Goal: Contribute content: Contribute content

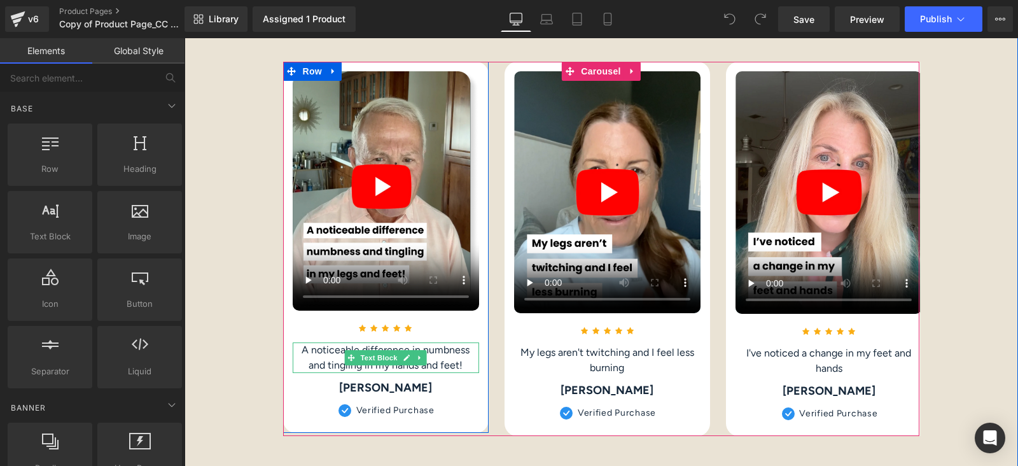
scroll to position [2546, 0]
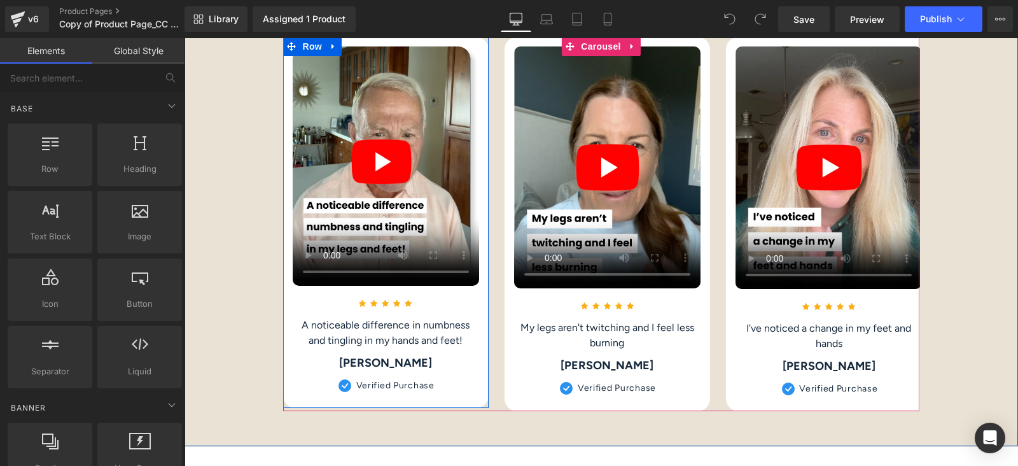
click at [375, 329] on div "A noticeable difference in numbness and tingling in my hands and feet! Text Blo…" at bounding box center [386, 333] width 187 height 31
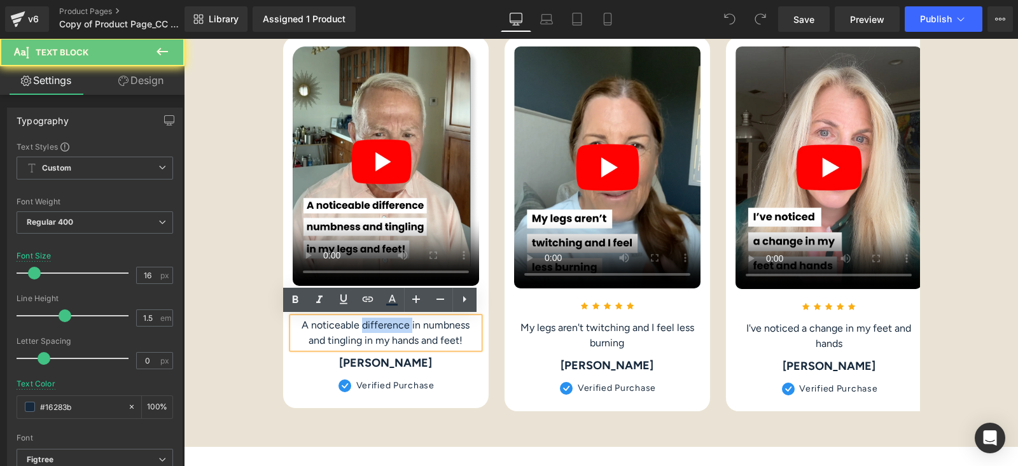
click at [375, 329] on p "A noticeable difference in numbness and tingling in my hands and feet!" at bounding box center [386, 333] width 187 height 31
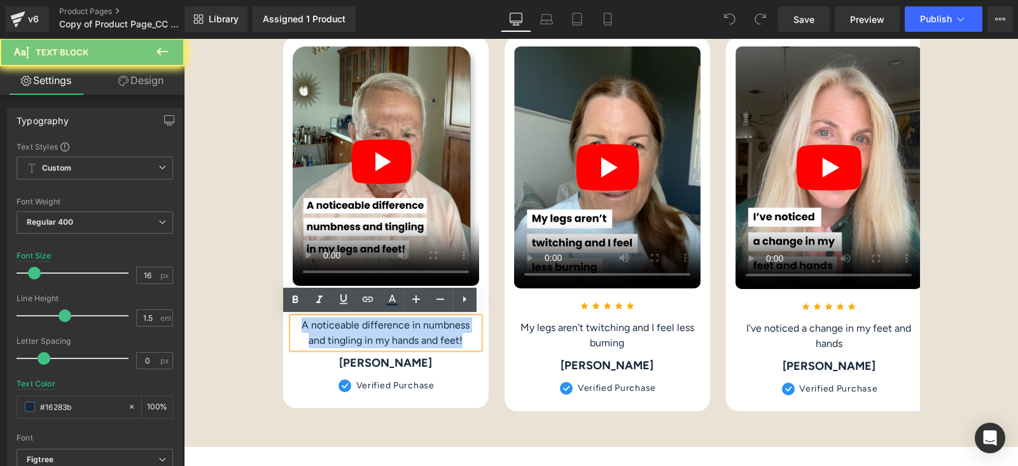
click at [375, 329] on p "A noticeable difference in numbness and tingling in my hands and feet!" at bounding box center [386, 333] width 187 height 31
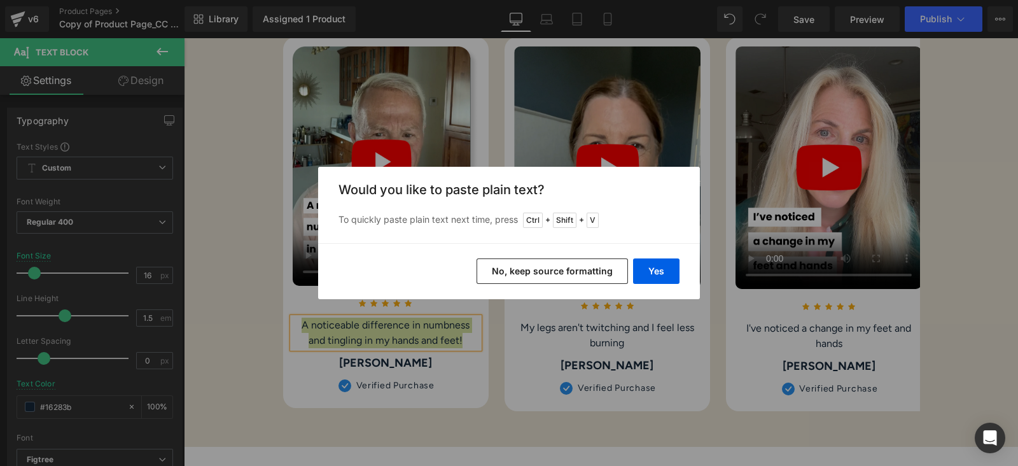
click at [580, 269] on button "No, keep source formatting" at bounding box center [552, 270] width 151 height 25
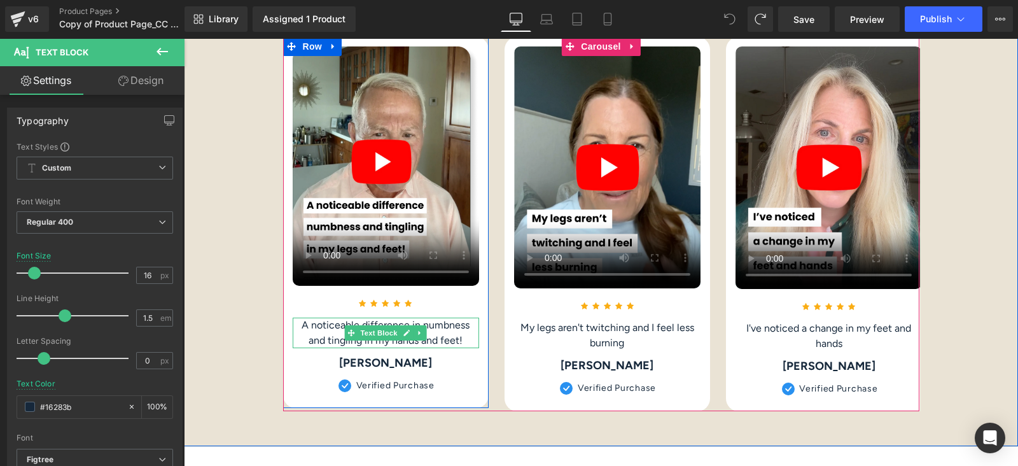
click at [441, 341] on p "A noticeable difference in numbness and tingling in my hands and feet!" at bounding box center [386, 333] width 187 height 31
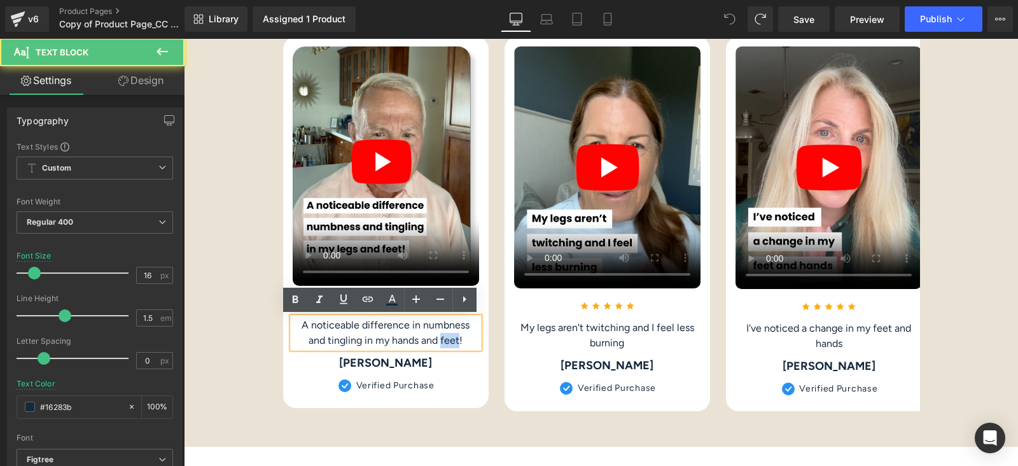
click at [441, 341] on p "A noticeable difference in numbness and tingling in my hands and feet!" at bounding box center [386, 333] width 187 height 31
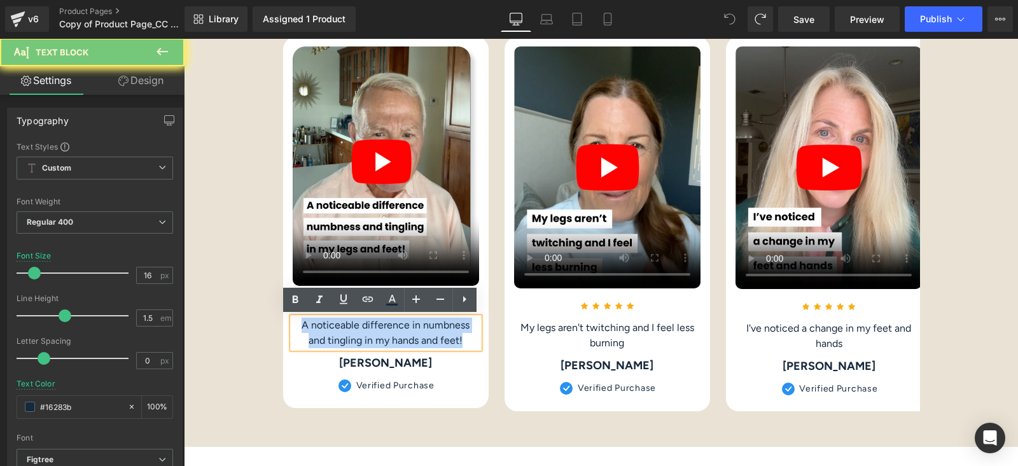
click at [441, 341] on p "A noticeable difference in numbness and tingling in my hands and feet!" at bounding box center [386, 333] width 187 height 31
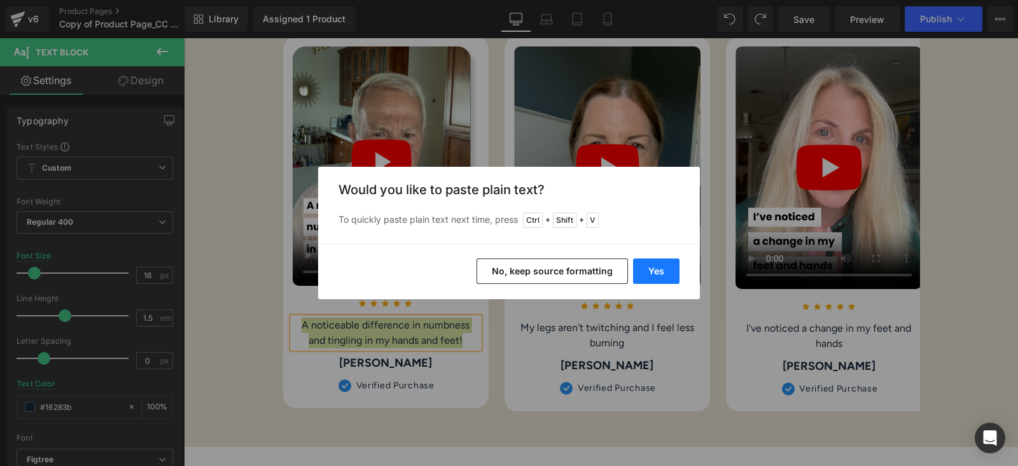
click at [659, 274] on button "Yes" at bounding box center [656, 270] width 46 height 25
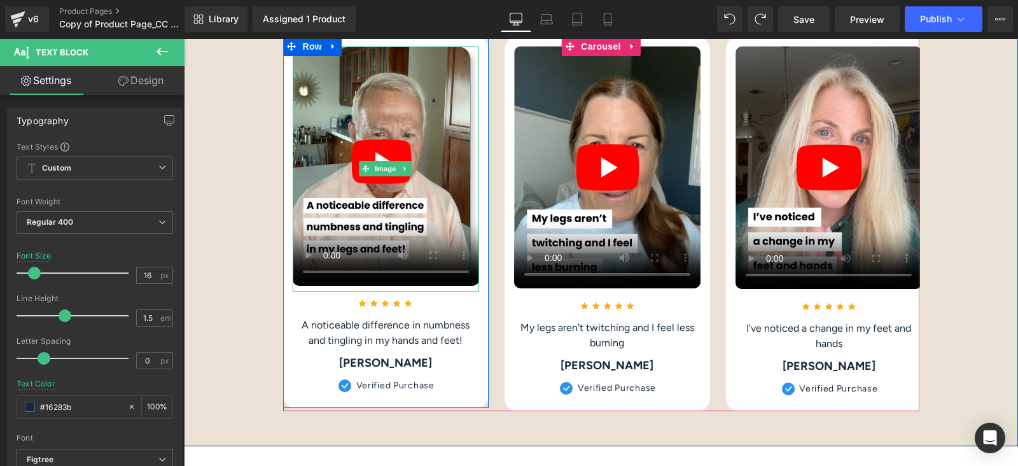
click at [423, 234] on video "Your browser does not support the video tag." at bounding box center [386, 165] width 187 height 239
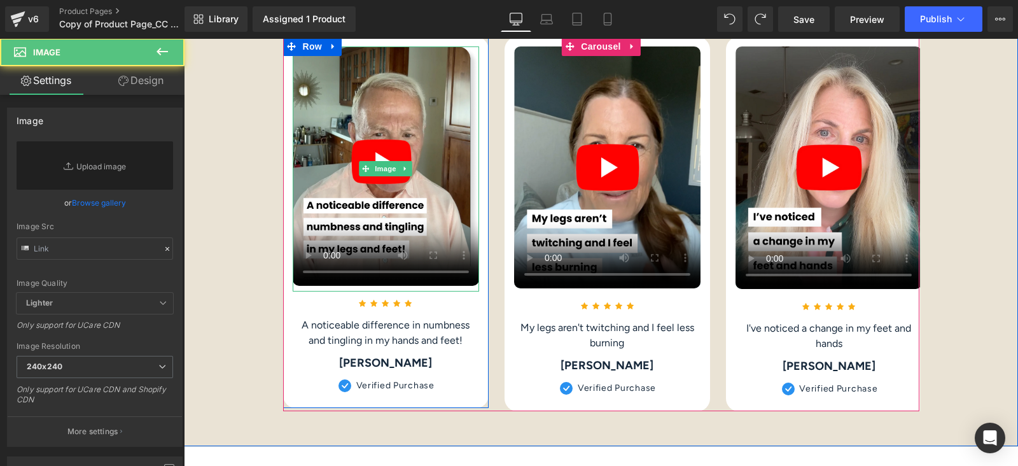
click at [427, 218] on video "Your browser does not support the video tag." at bounding box center [386, 165] width 187 height 239
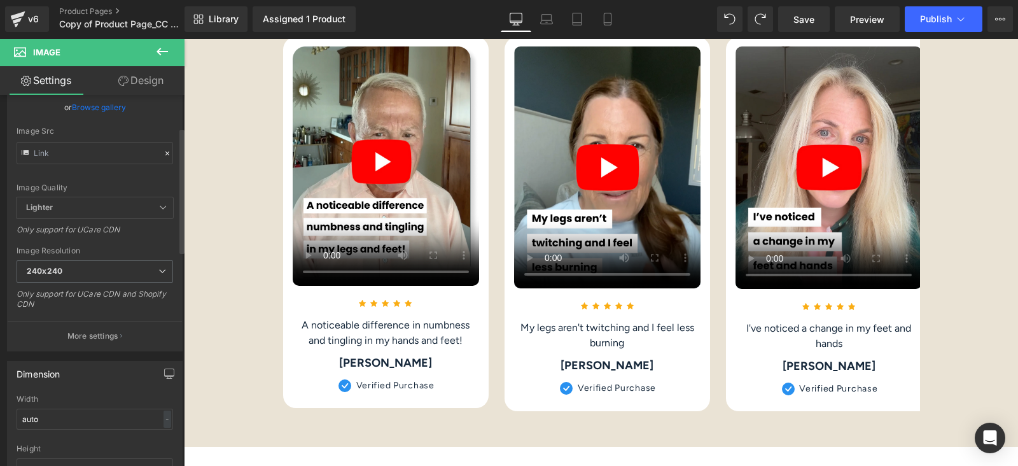
scroll to position [0, 0]
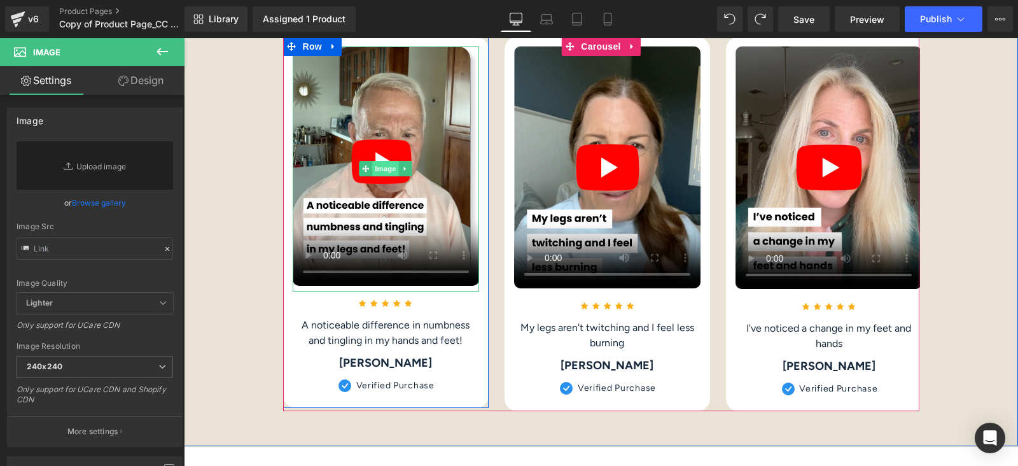
click at [376, 163] on span "Image" at bounding box center [385, 168] width 27 height 15
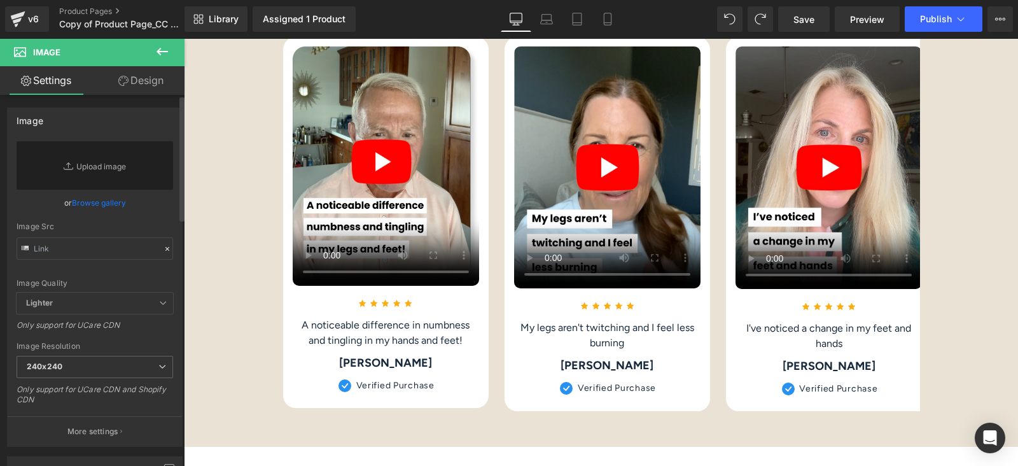
click at [100, 201] on link "Browse gallery" at bounding box center [99, 203] width 54 height 22
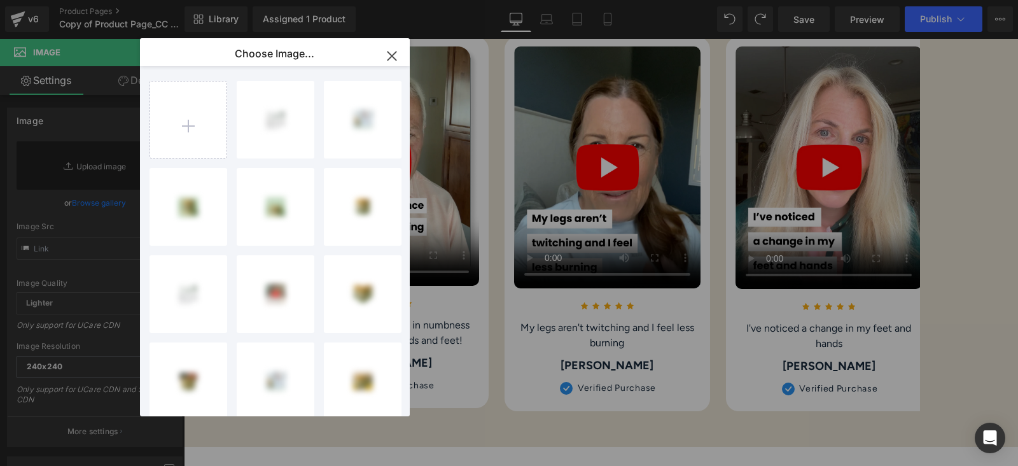
click at [391, 53] on icon "button" at bounding box center [392, 56] width 20 height 20
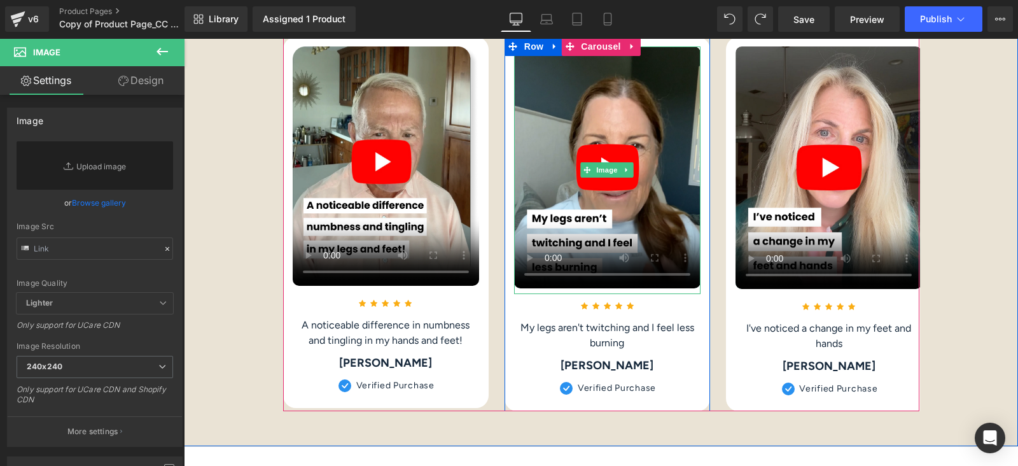
click at [547, 183] on video "Your browser does not support the video tag." at bounding box center [607, 167] width 187 height 242
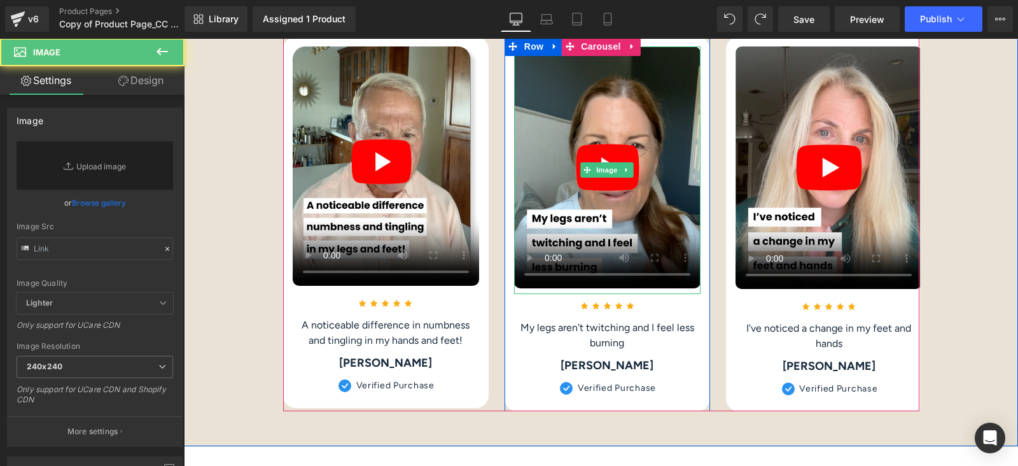
click at [566, 122] on video "Your browser does not support the video tag." at bounding box center [607, 167] width 187 height 242
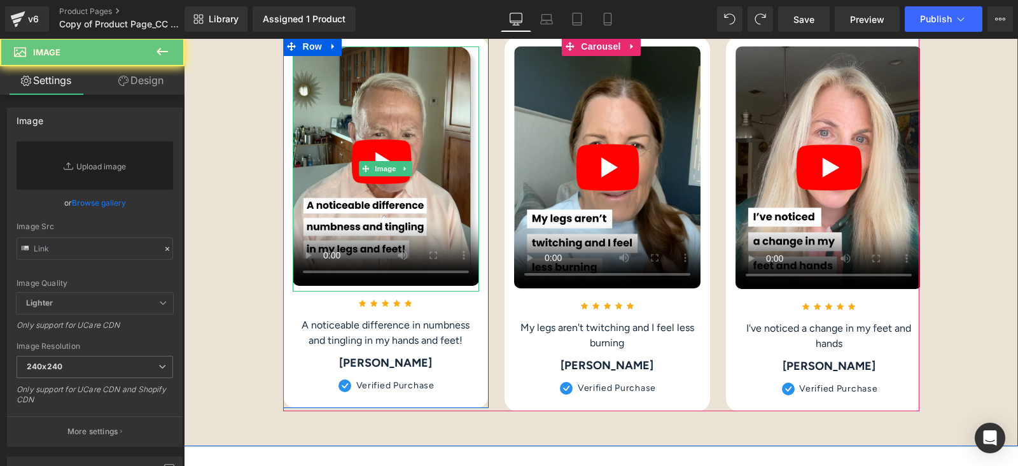
click at [385, 115] on video "Your browser does not support the video tag." at bounding box center [386, 165] width 187 height 239
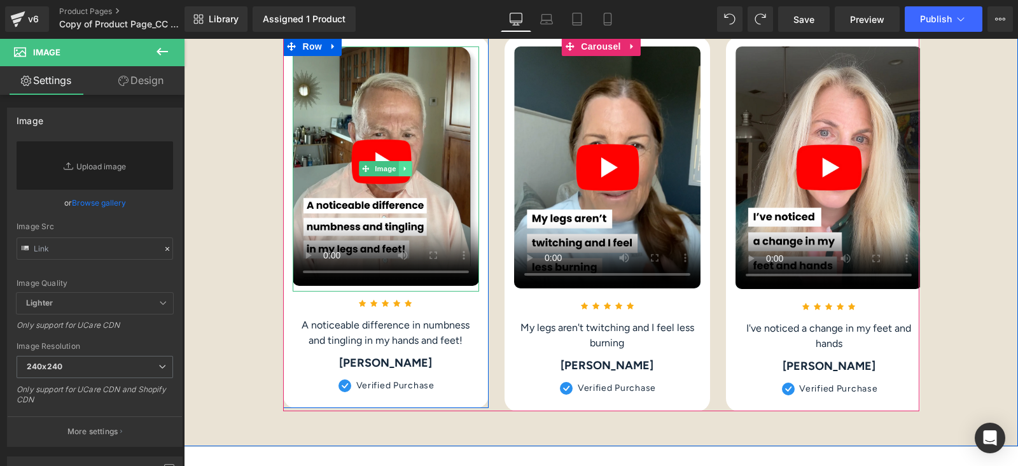
click at [402, 165] on icon at bounding box center [405, 169] width 7 height 8
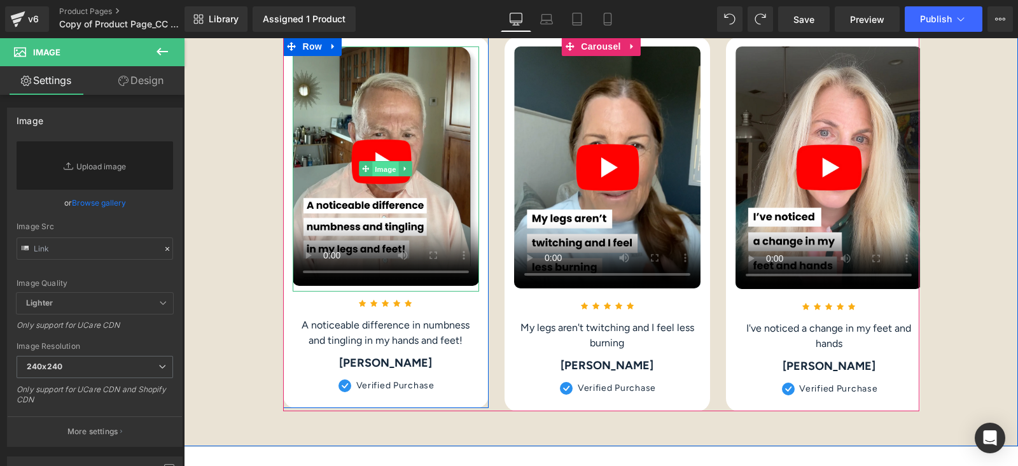
click at [364, 161] on link "Image" at bounding box center [379, 168] width 39 height 15
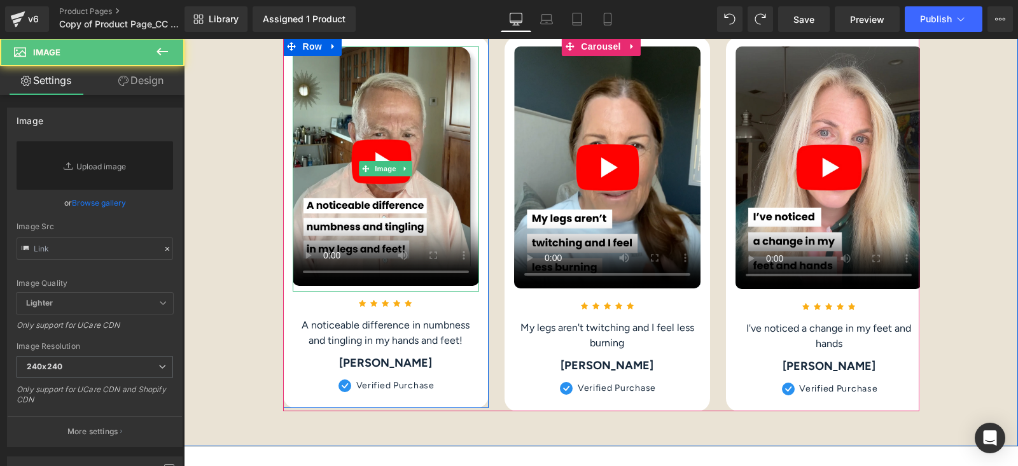
click at [414, 106] on video "Your browser does not support the video tag." at bounding box center [386, 165] width 187 height 239
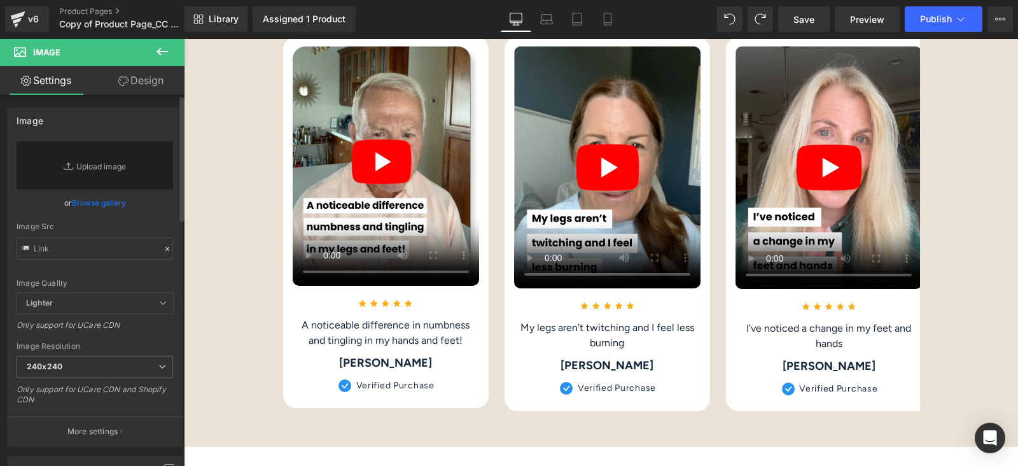
click at [90, 201] on link "Browse gallery" at bounding box center [99, 203] width 54 height 22
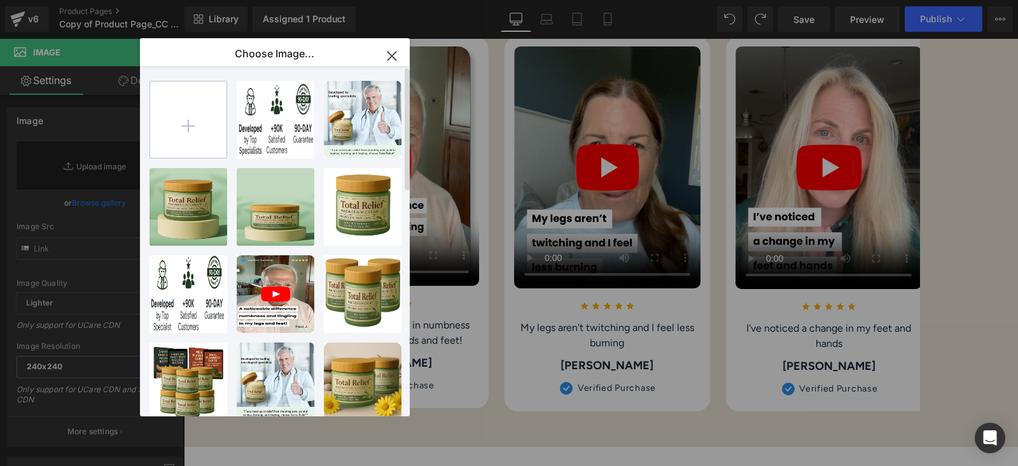
click at [194, 110] on input "file" at bounding box center [188, 119] width 76 height 76
type input "C:\fakepath\Video 1 thumbnail.png"
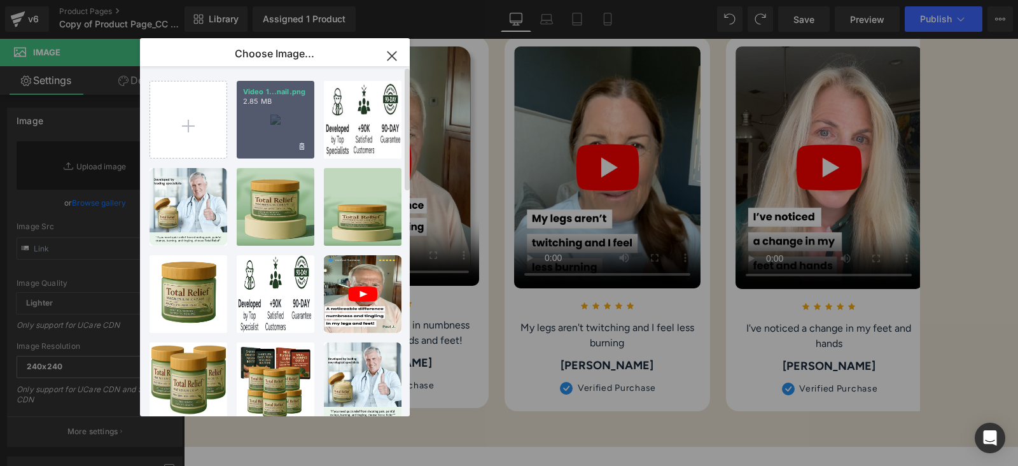
click at [275, 120] on div "Video 1...nail.png 2.85 MB" at bounding box center [276, 120] width 78 height 78
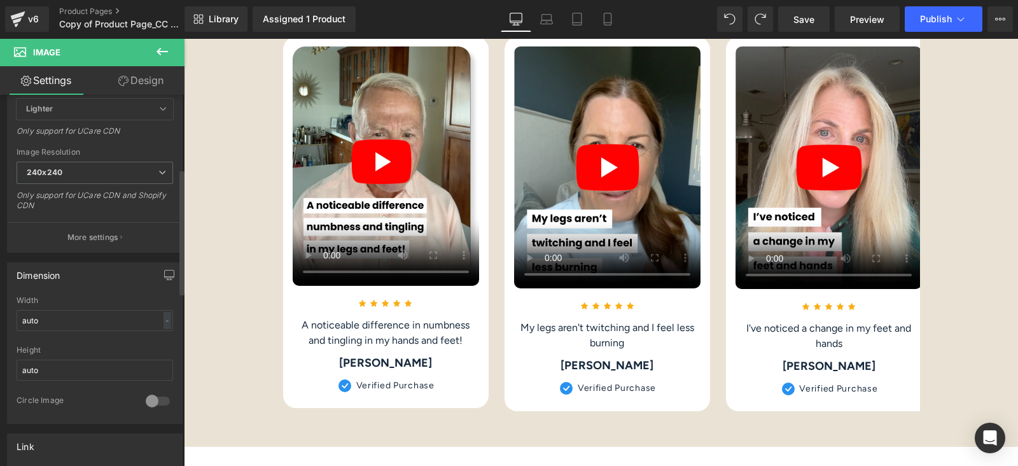
scroll to position [158, 0]
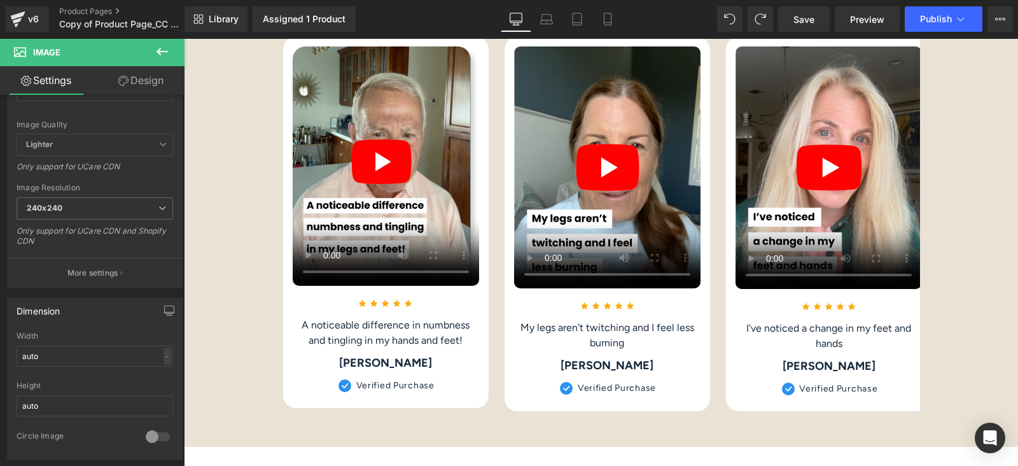
click at [162, 55] on icon at bounding box center [162, 51] width 15 height 15
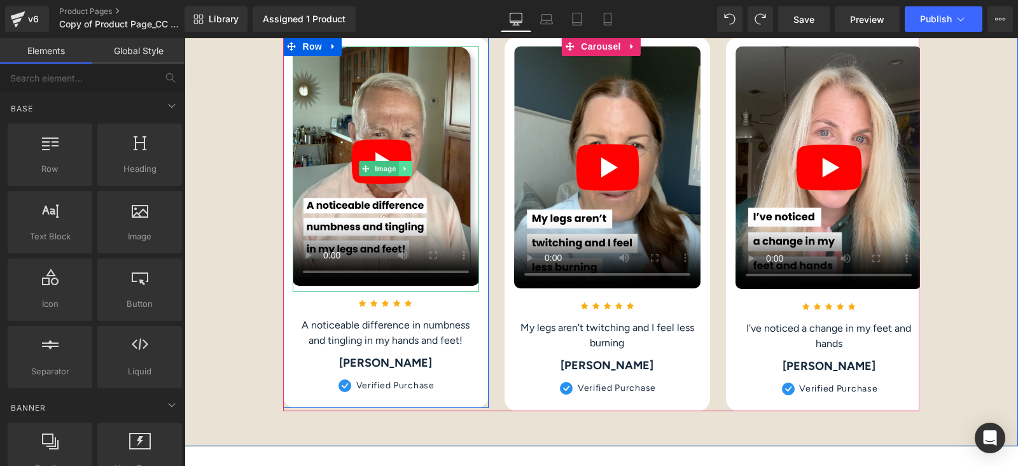
click at [402, 165] on icon at bounding box center [405, 169] width 7 height 8
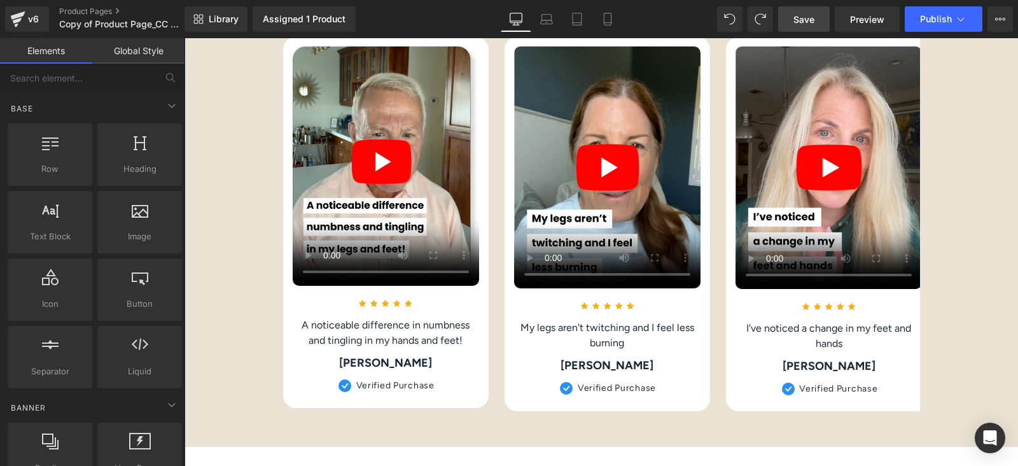
click at [803, 17] on span "Save" at bounding box center [804, 19] width 21 height 13
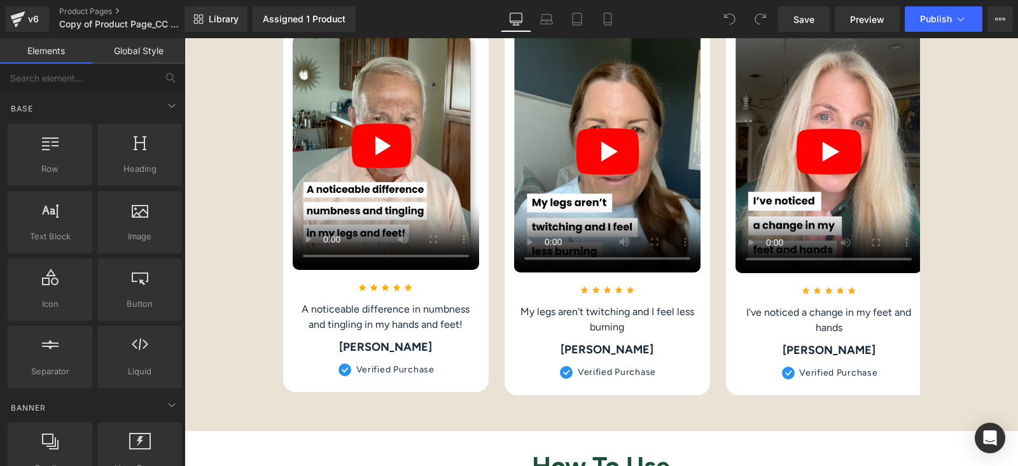
scroll to position [2546, 0]
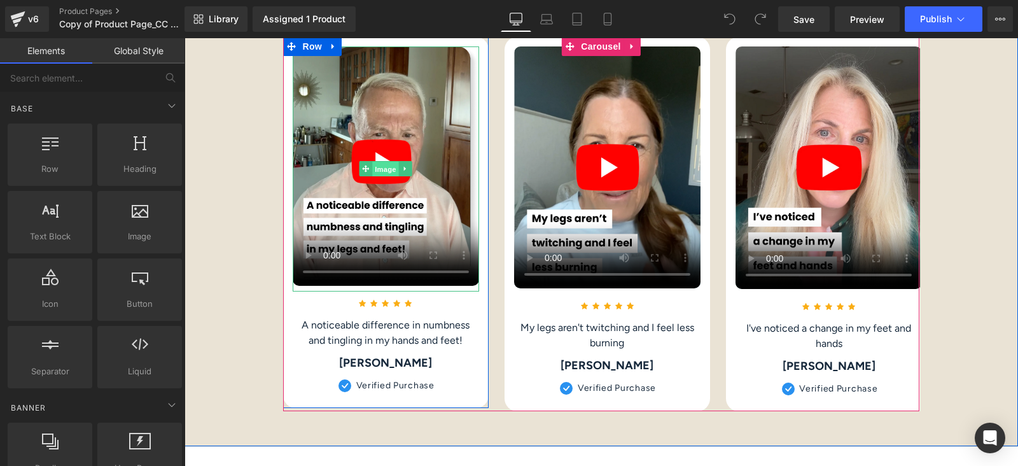
click at [376, 169] on span "Image" at bounding box center [385, 169] width 27 height 15
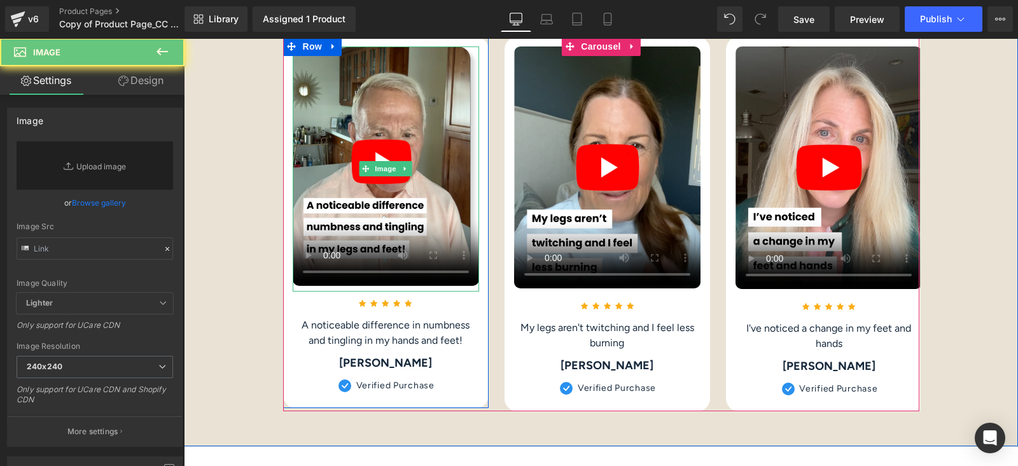
click at [439, 206] on video "Your browser does not support the video tag." at bounding box center [386, 165] width 187 height 239
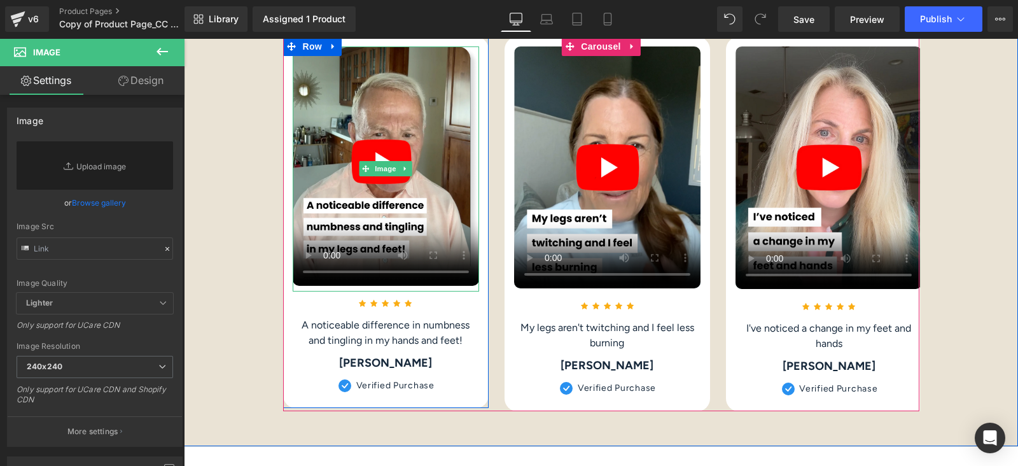
click at [359, 180] on video "Your browser does not support the video tag." at bounding box center [386, 165] width 187 height 239
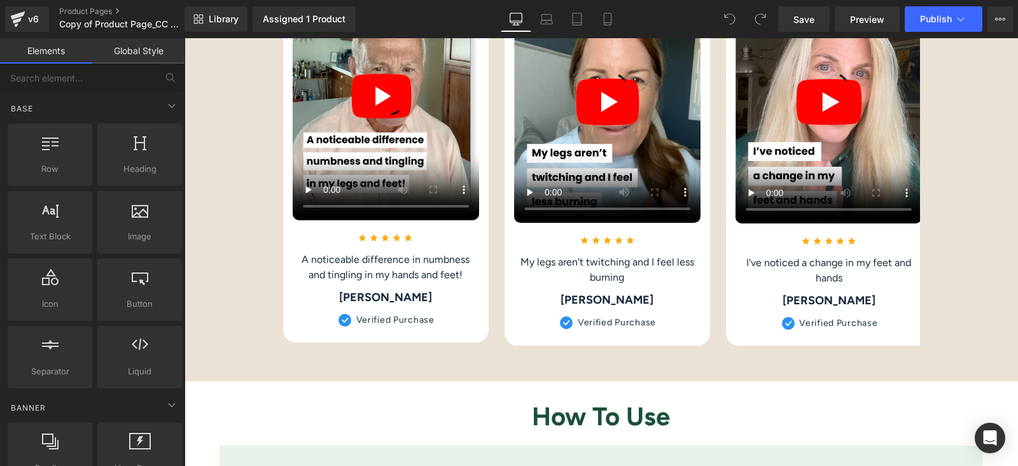
scroll to position [2466, 0]
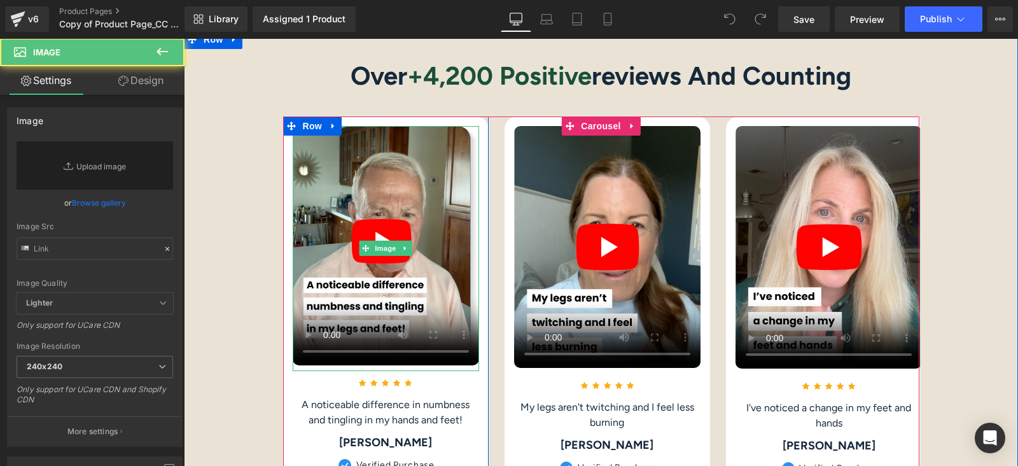
click at [468, 160] on video "Your browser does not support the video tag." at bounding box center [386, 245] width 187 height 239
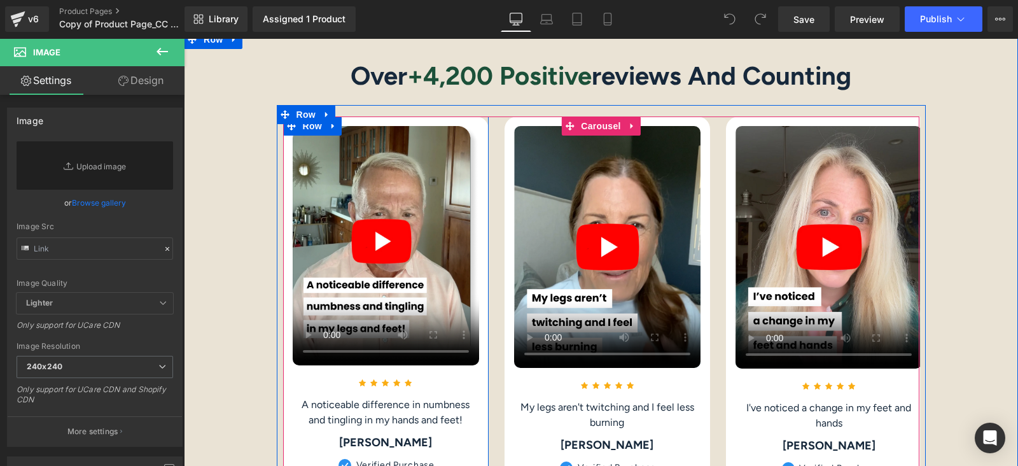
click at [474, 176] on div "Your browser does not support the video tag. Image Icon Icon Icon Icon Icon Ico…" at bounding box center [386, 301] width 206 height 371
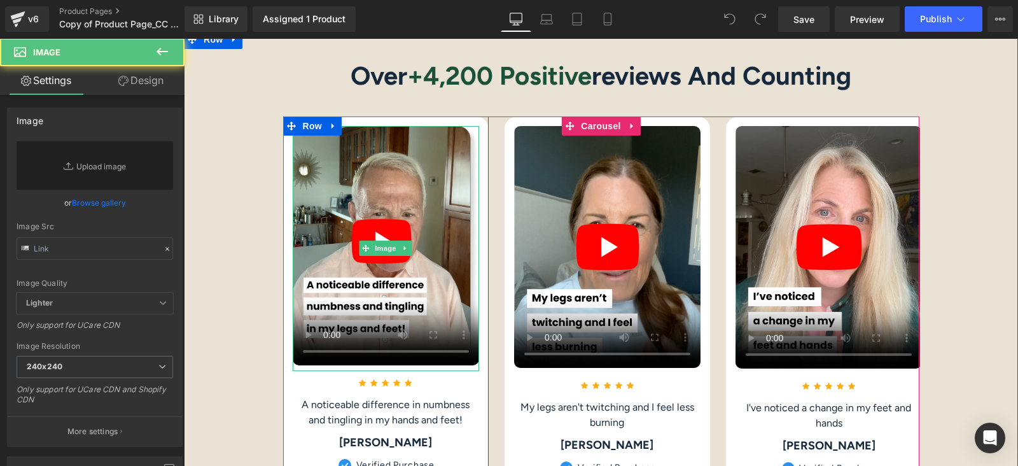
click at [468, 173] on video "Your browser does not support the video tag." at bounding box center [386, 245] width 187 height 239
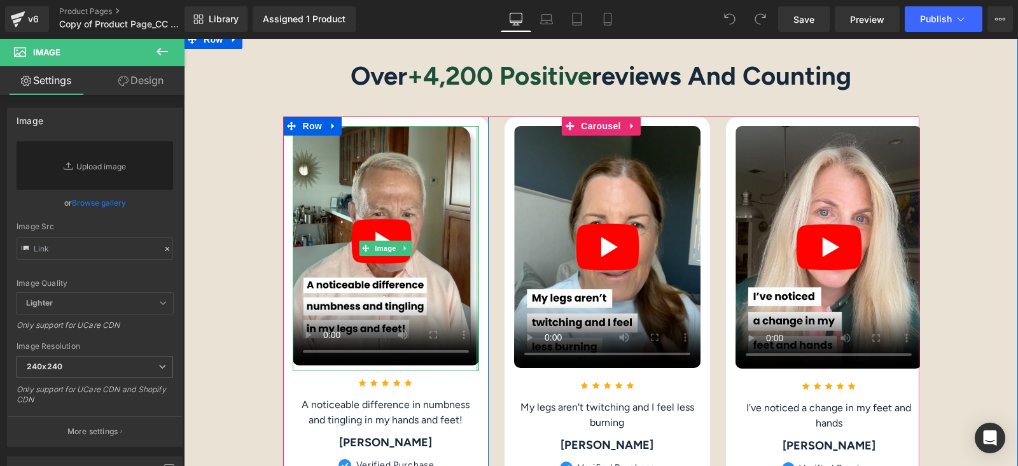
click at [476, 297] on div at bounding box center [477, 248] width 3 height 245
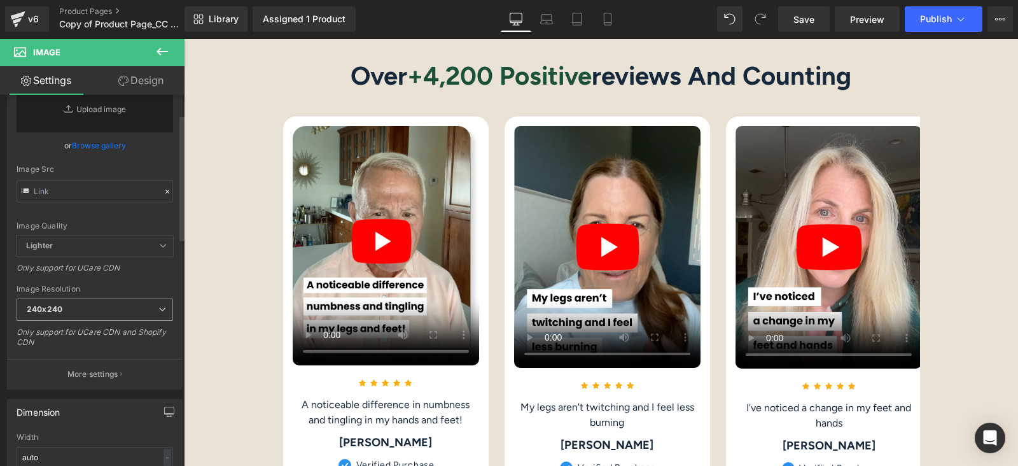
scroll to position [0, 0]
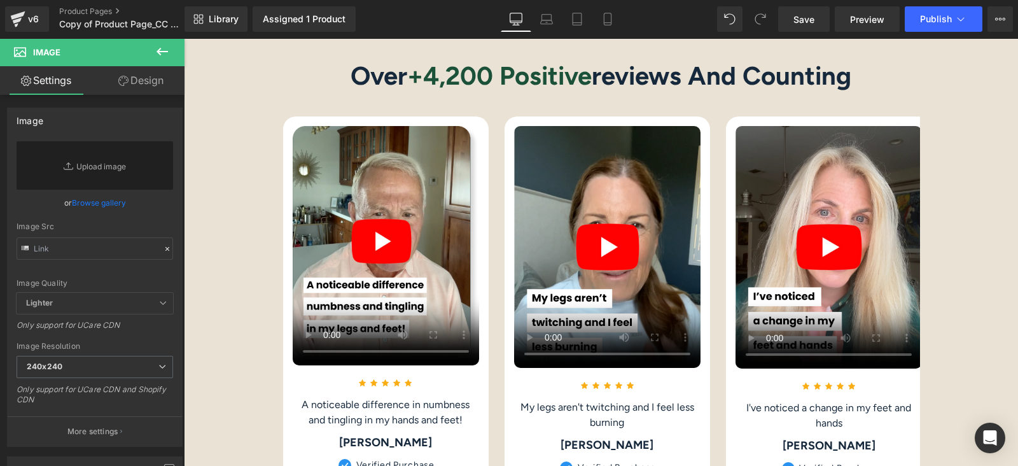
click at [126, 80] on icon at bounding box center [123, 81] width 10 height 10
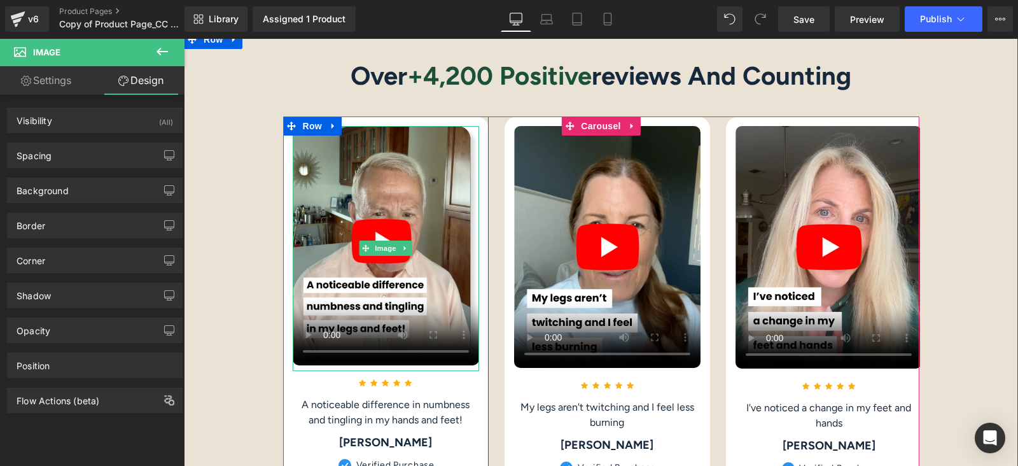
click at [321, 223] on video "Your browser does not support the video tag." at bounding box center [386, 245] width 187 height 239
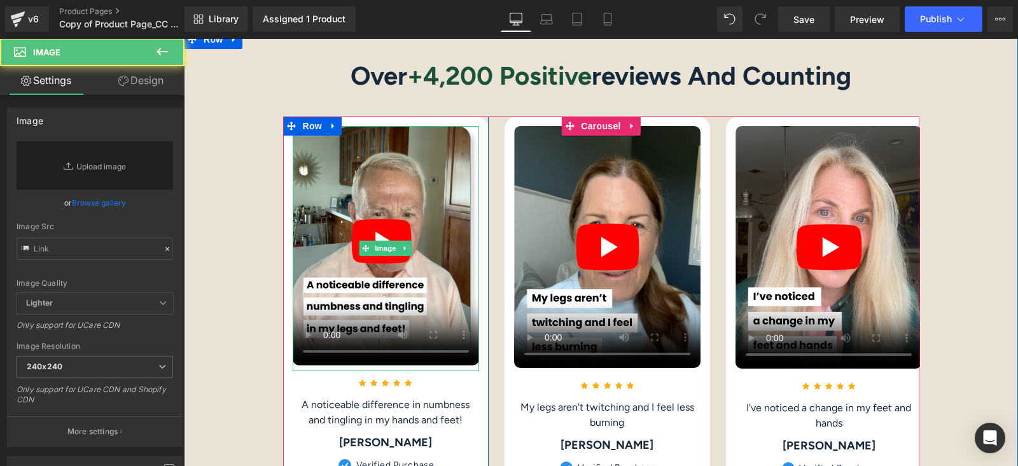
click at [321, 223] on video "Your browser does not support the video tag." at bounding box center [386, 245] width 187 height 239
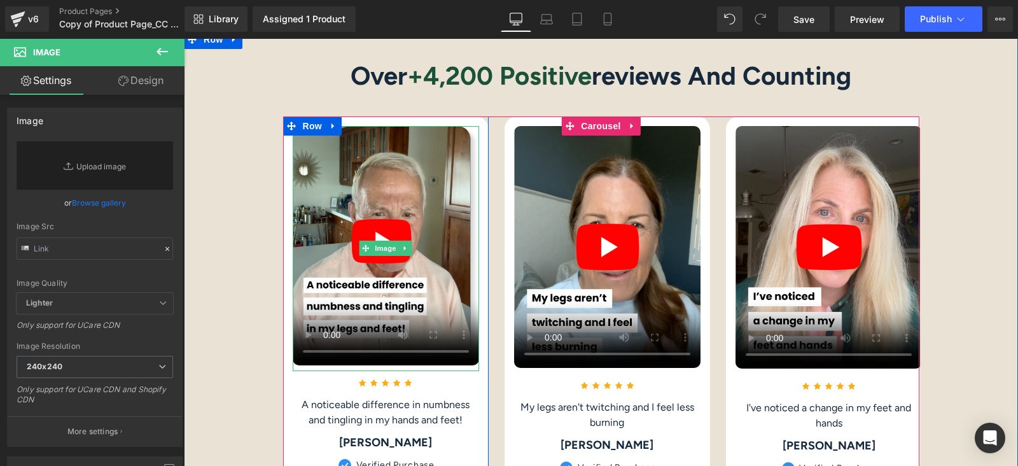
click at [321, 222] on video "Your browser does not support the video tag." at bounding box center [386, 245] width 187 height 239
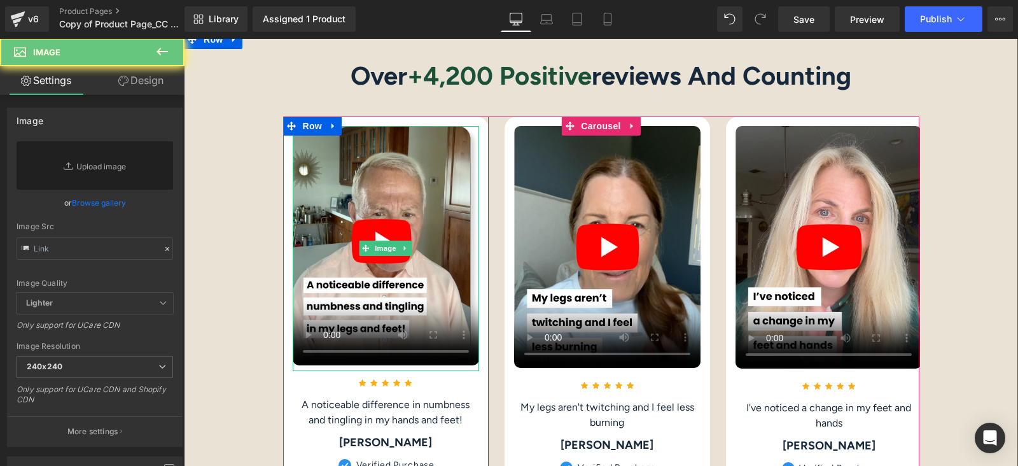
click at [321, 222] on video "Your browser does not support the video tag." at bounding box center [386, 245] width 187 height 239
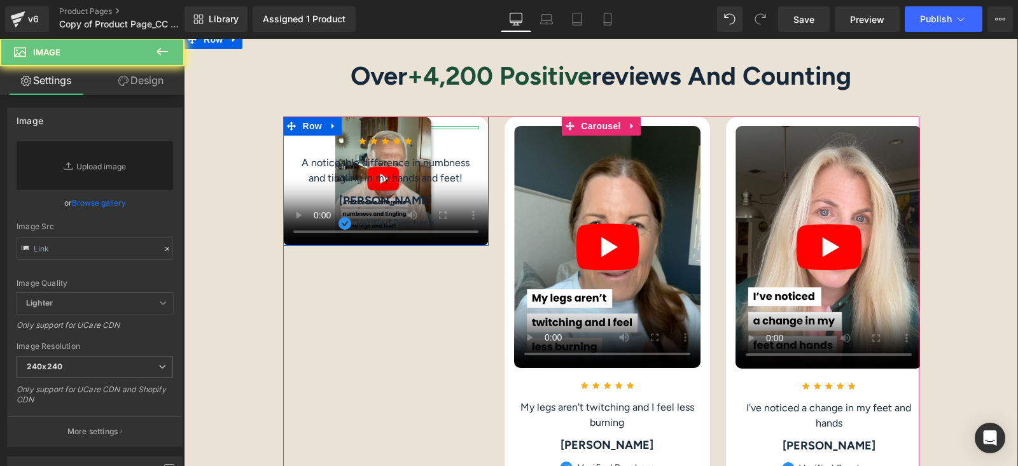
click at [489, 246] on video "Your browser does not support the video tag." at bounding box center [386, 180] width 206 height 129
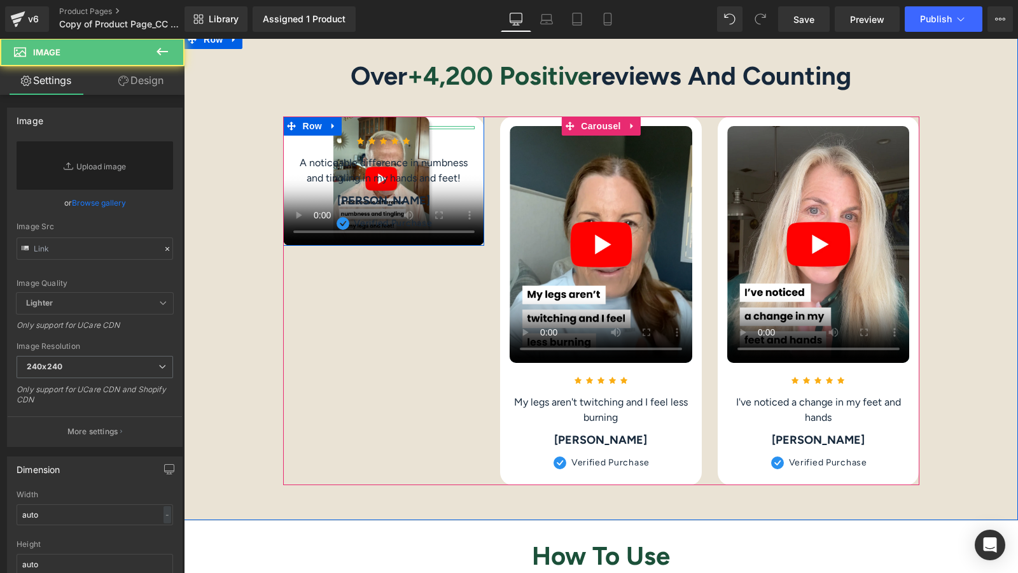
click at [485, 246] on video "Your browser does not support the video tag." at bounding box center [384, 180] width 202 height 129
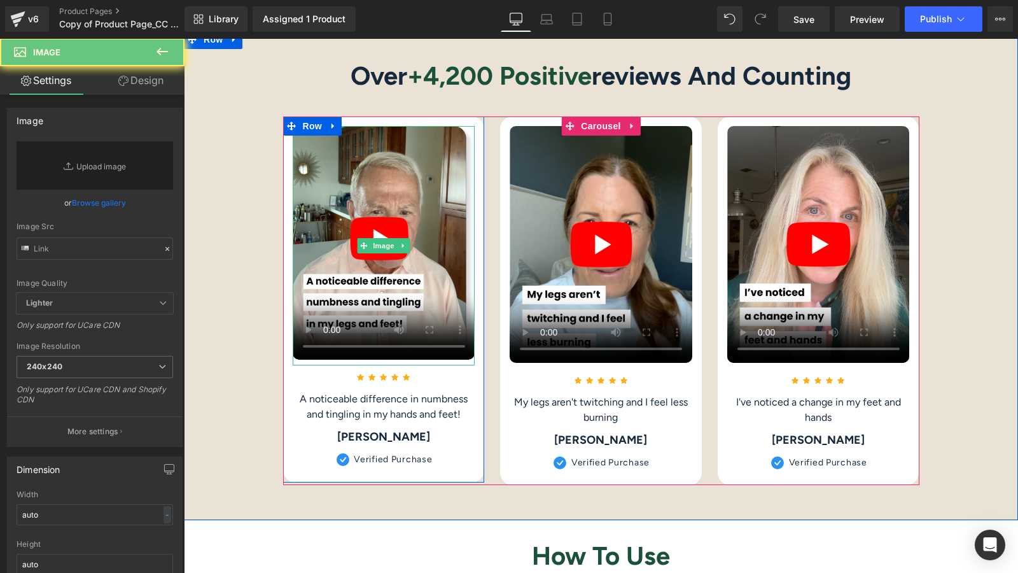
click at [321, 222] on video "Your browser does not support the video tag." at bounding box center [384, 243] width 183 height 234
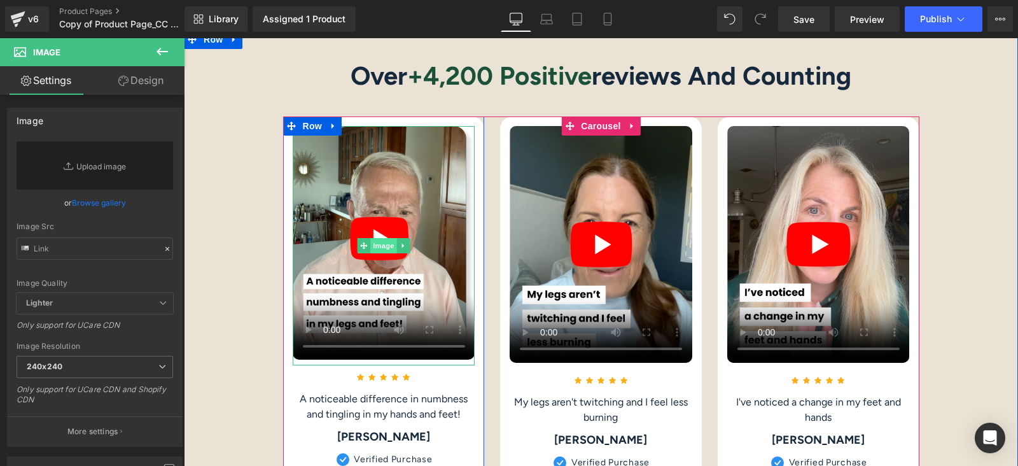
click at [376, 242] on span "Image" at bounding box center [383, 245] width 27 height 15
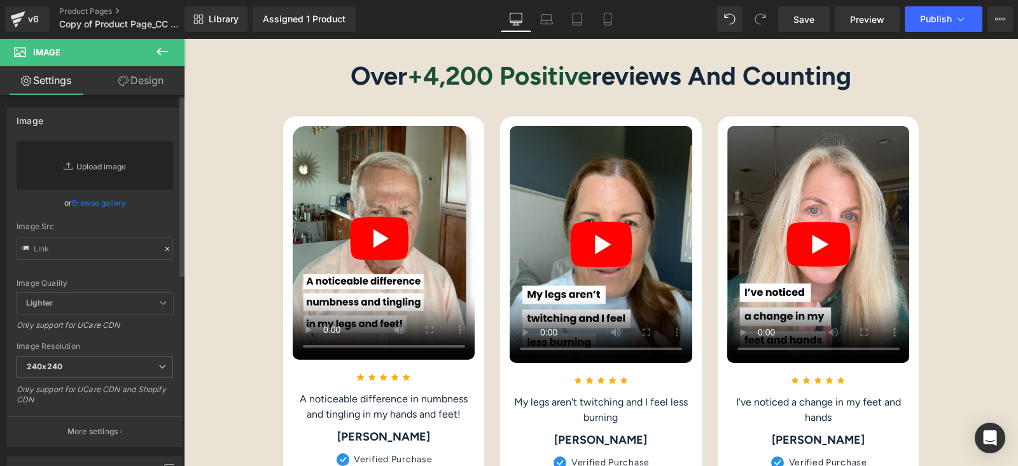
click at [101, 161] on link "Replace Image" at bounding box center [95, 165] width 157 height 48
type input "C:\fakepath\Video 1 thumbnail.png"
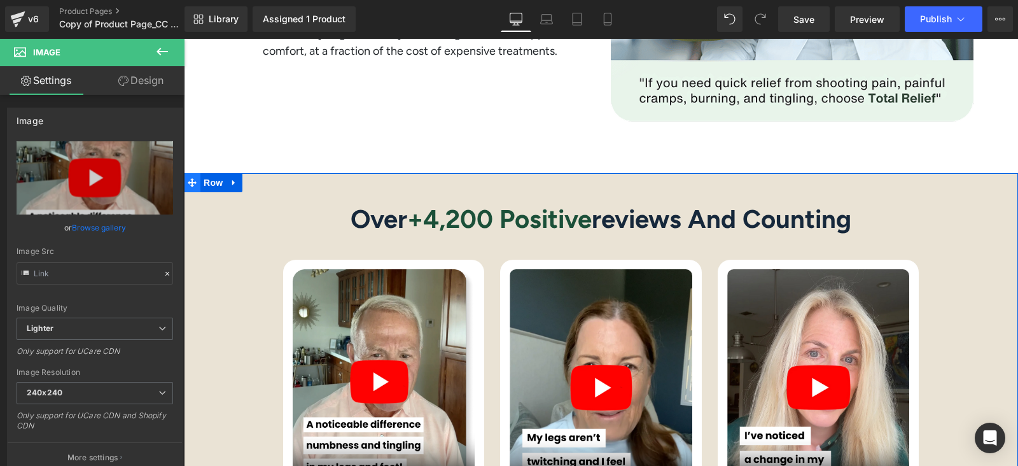
scroll to position [2307, 0]
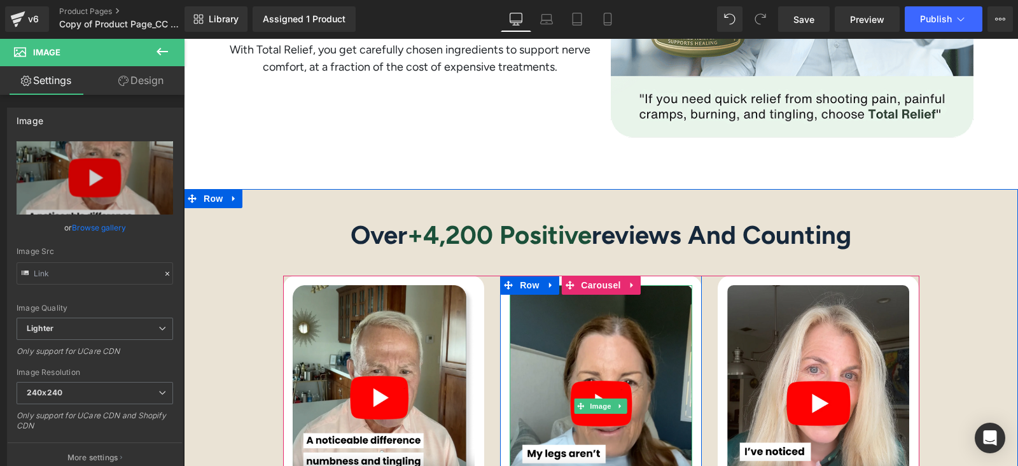
click at [603, 349] on video "Your browser does not support the video tag." at bounding box center [601, 403] width 183 height 237
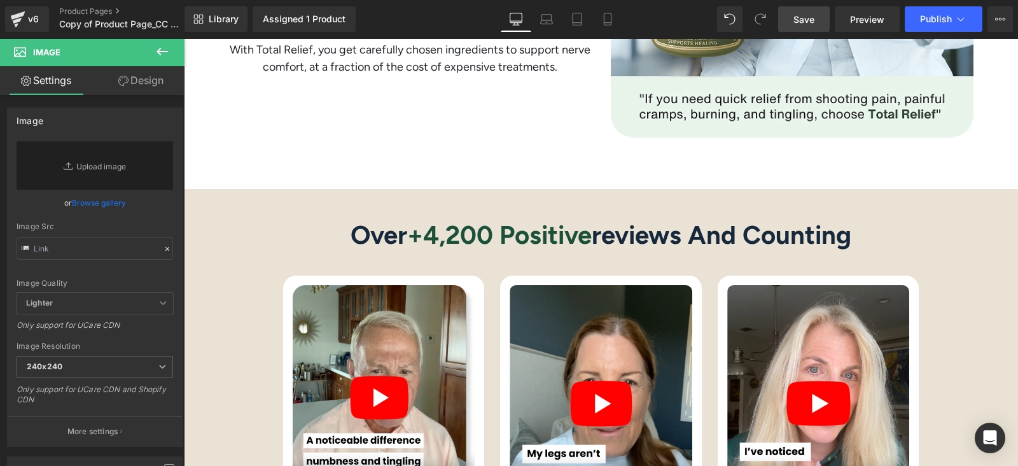
click at [808, 17] on span "Save" at bounding box center [804, 19] width 21 height 13
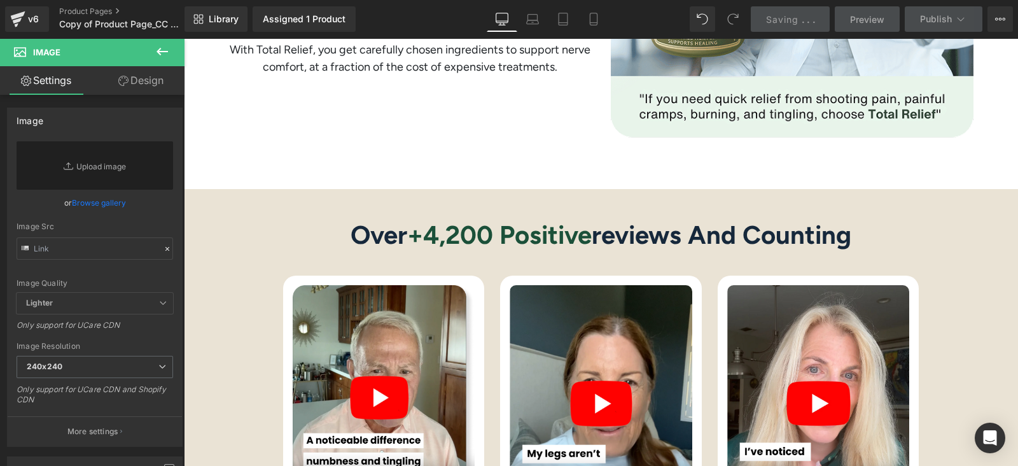
scroll to position [2546, 0]
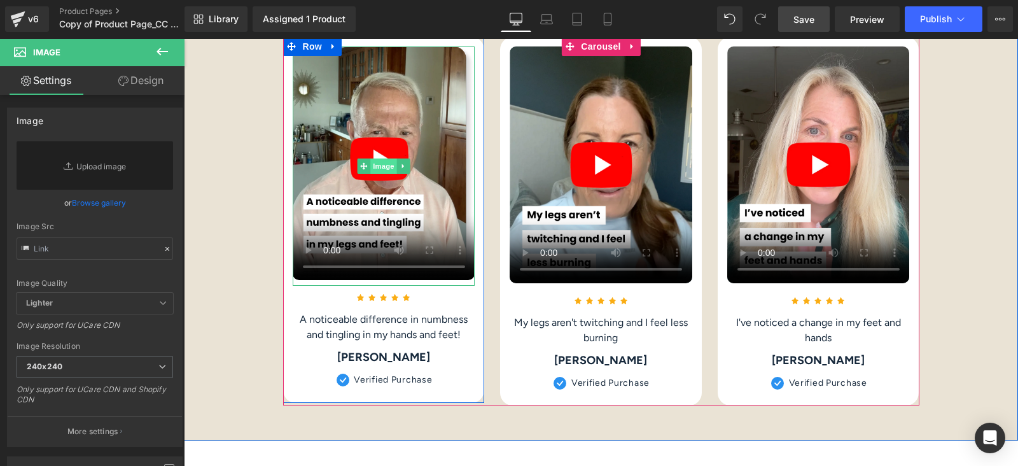
click at [380, 164] on span "Image" at bounding box center [383, 165] width 27 height 15
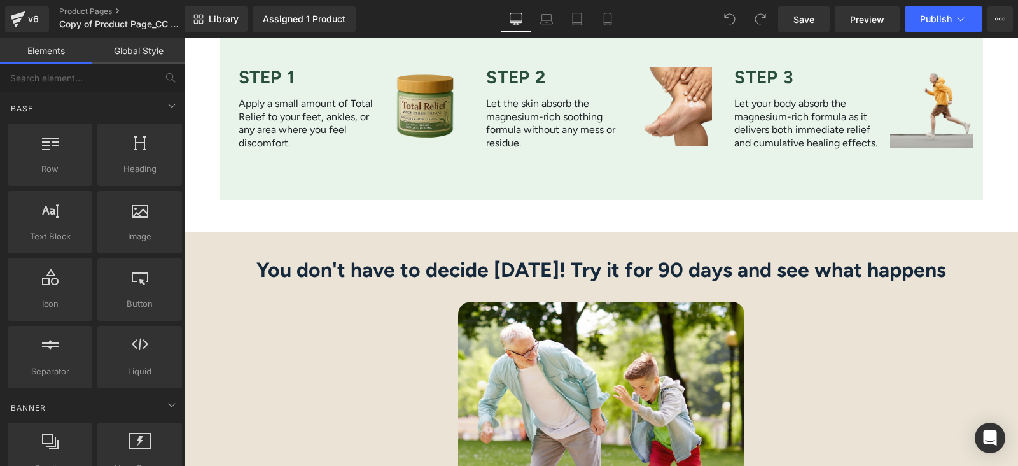
scroll to position [2546, 0]
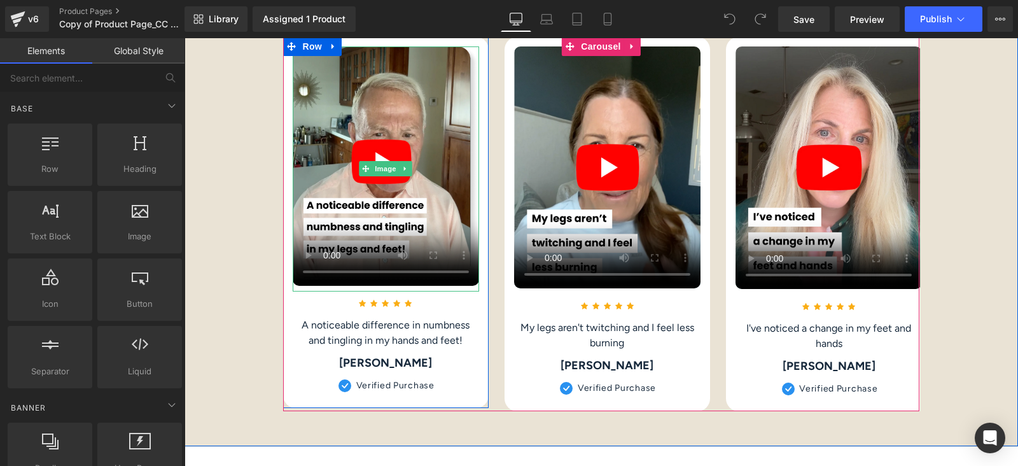
click at [463, 115] on video "Your browser does not support the video tag." at bounding box center [386, 165] width 187 height 239
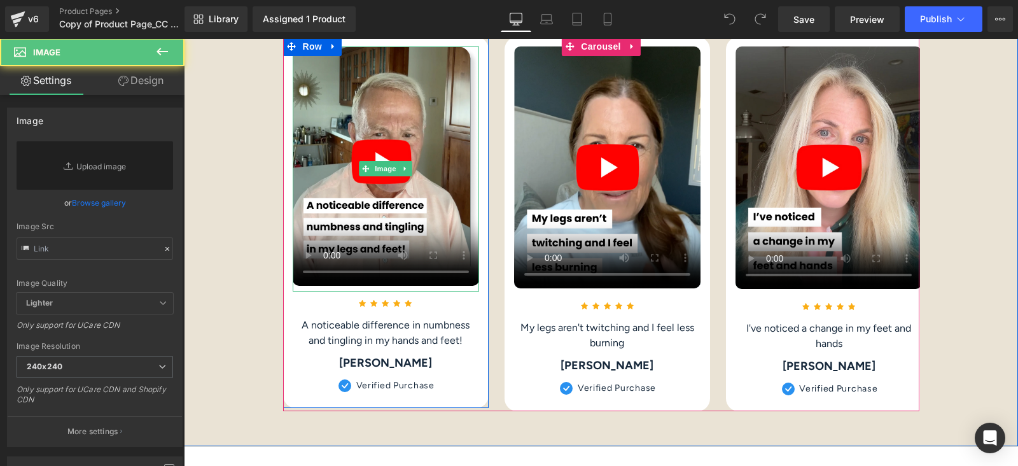
click at [418, 129] on video "Your browser does not support the video tag." at bounding box center [386, 165] width 187 height 239
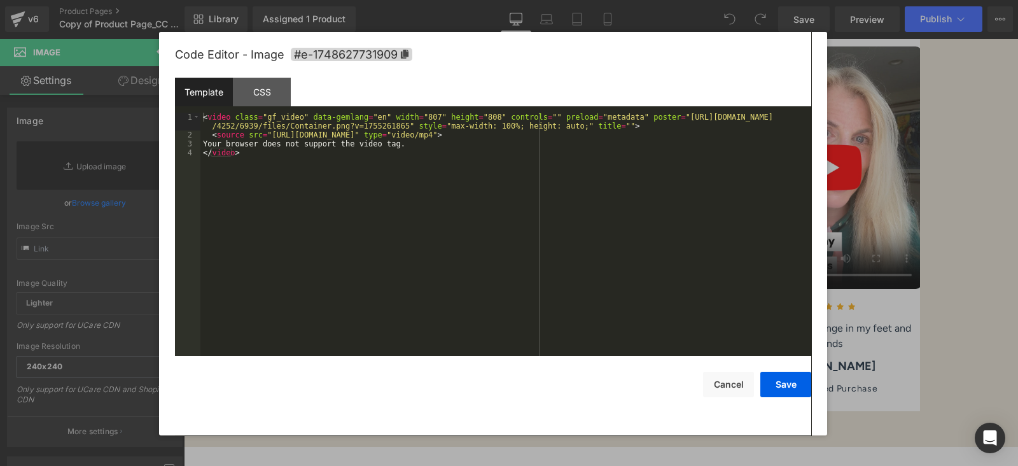
click at [386, 0] on div "You are previewing how the will restyle your page. You can not edit Elements in…" at bounding box center [509, 0] width 1018 height 0
click at [226, 125] on div "< video class = "gf_video" data-gemlang = "en" width = "807" height = "808" con…" at bounding box center [506, 248] width 611 height 271
click at [651, 118] on div "< video class = "gf_video" data-gemlang = "en" width = "807" height = "808" con…" at bounding box center [506, 248] width 611 height 271
click at [786, 386] on button "Save" at bounding box center [786, 384] width 51 height 25
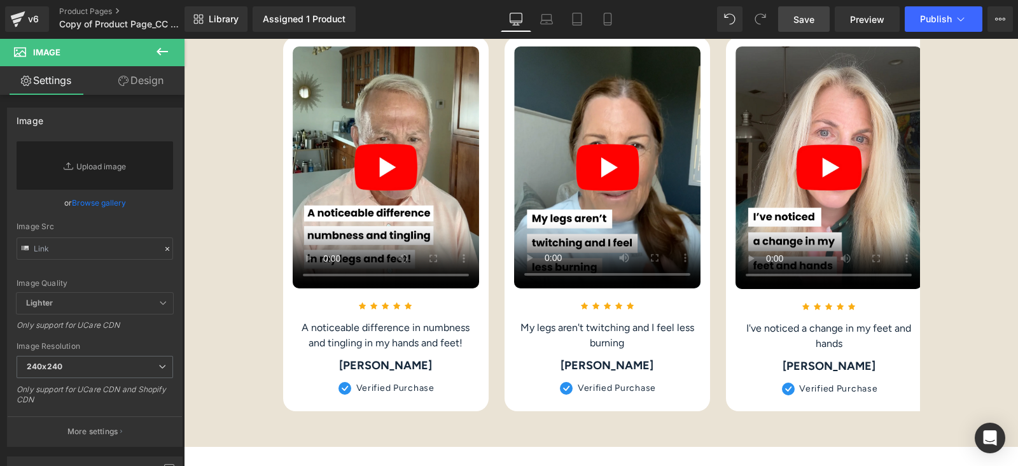
click at [812, 20] on span "Save" at bounding box center [804, 19] width 21 height 13
